Goal: Find specific page/section: Find specific page/section

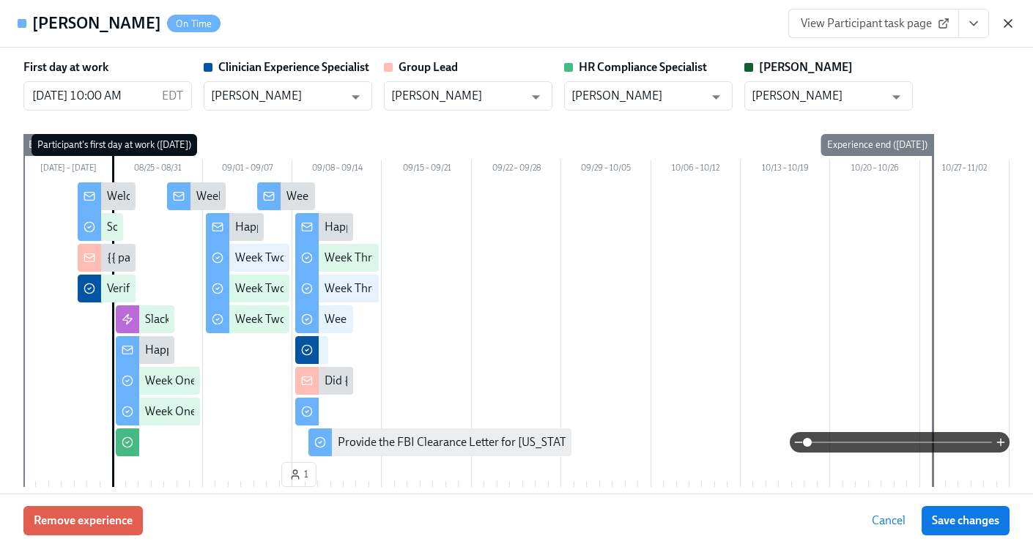
scroll to position [0, 24922]
click at [1008, 21] on icon "button" at bounding box center [1007, 23] width 15 height 15
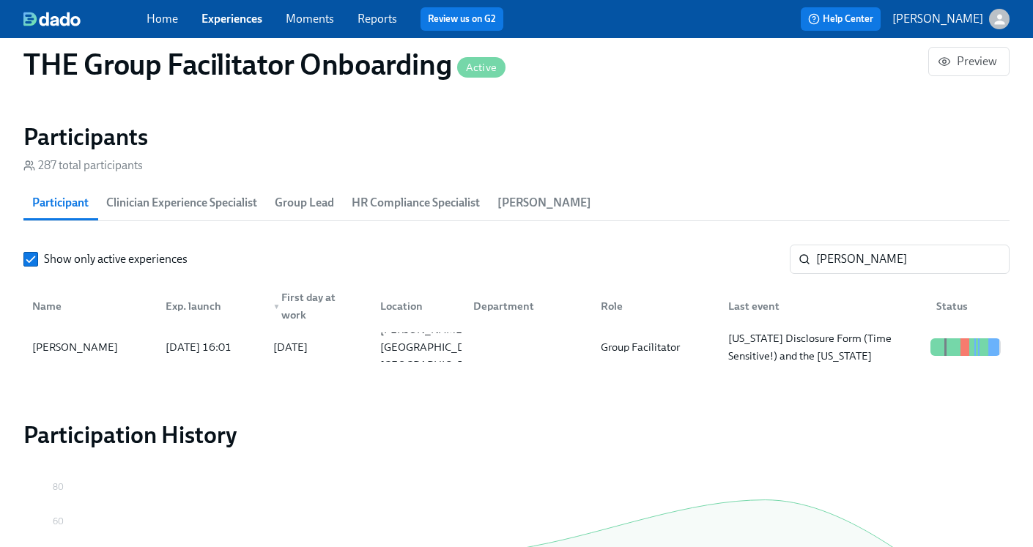
drag, startPoint x: 877, startPoint y: 261, endPoint x: 735, endPoint y: 259, distance: 142.1
click at [735, 259] on div "Show only active experiences [PERSON_NAME] ​" at bounding box center [516, 259] width 986 height 29
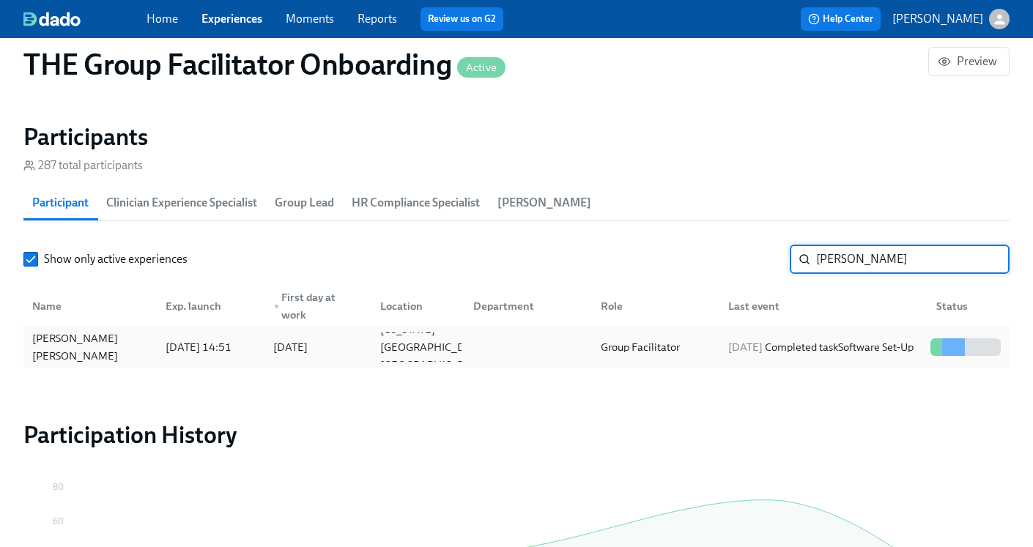
type input "[PERSON_NAME]"
click at [692, 338] on div "Group Facilitator" at bounding box center [652, 346] width 127 height 29
